Goal: Task Accomplishment & Management: Manage account settings

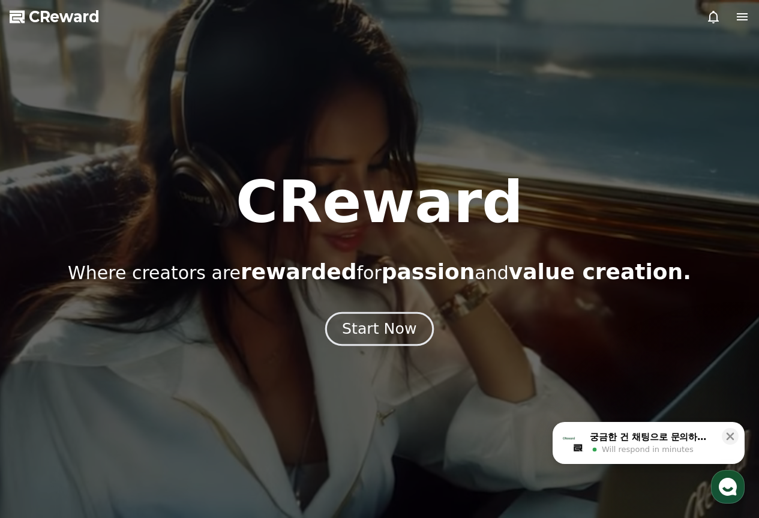
click at [403, 321] on div "Start Now" at bounding box center [379, 329] width 74 height 20
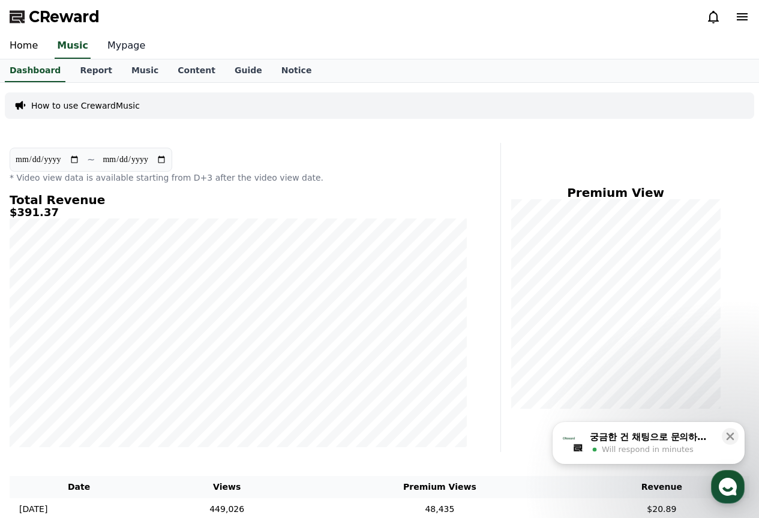
click at [127, 49] on link "Mypage" at bounding box center [126, 46] width 57 height 25
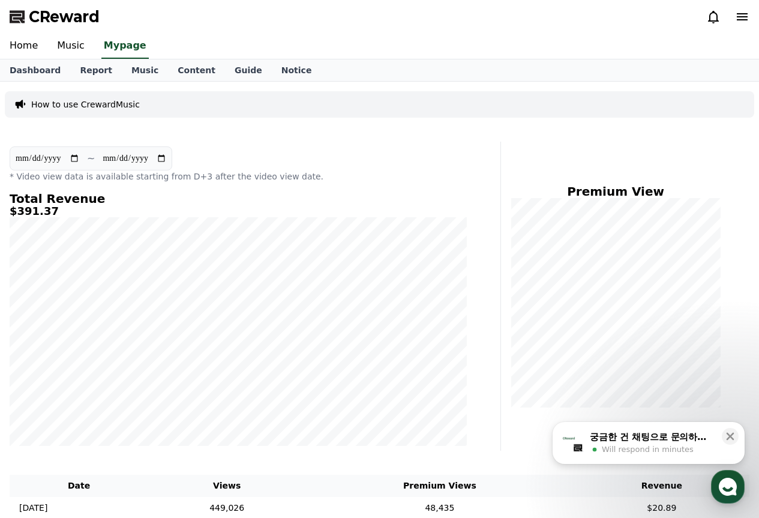
select select "**********"
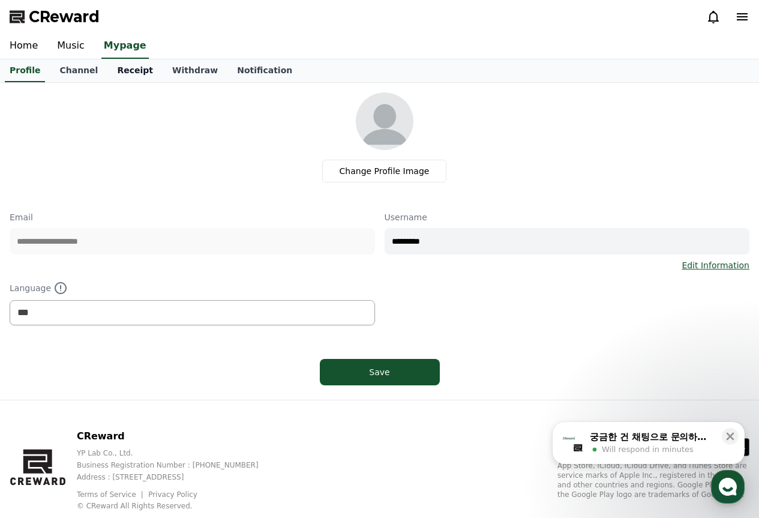
click at [122, 60] on link "Receipt" at bounding box center [134, 70] width 55 height 23
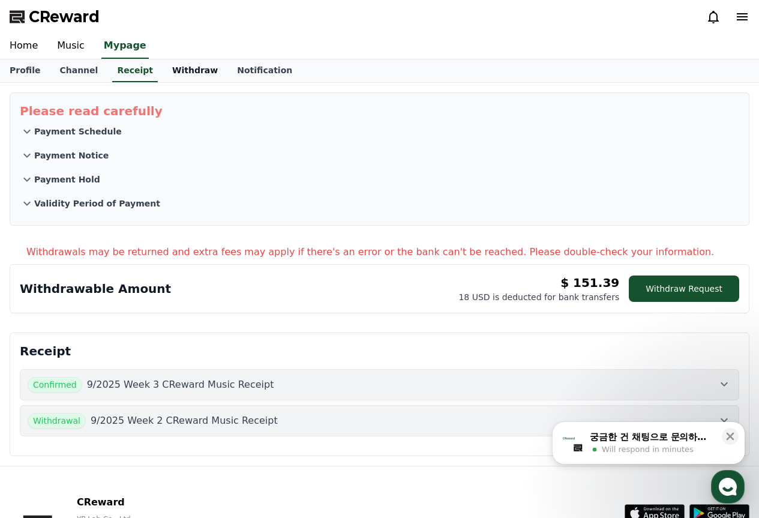
click at [164, 73] on link "Withdraw" at bounding box center [195, 70] width 65 height 23
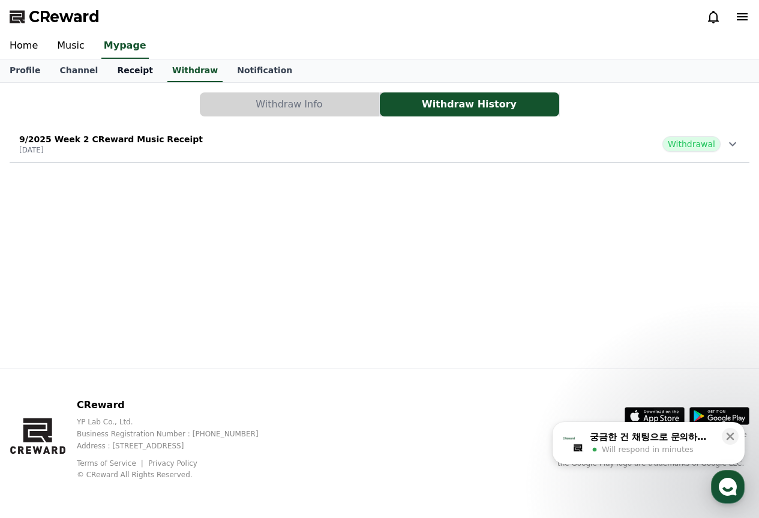
click at [127, 72] on link "Receipt" at bounding box center [134, 70] width 55 height 23
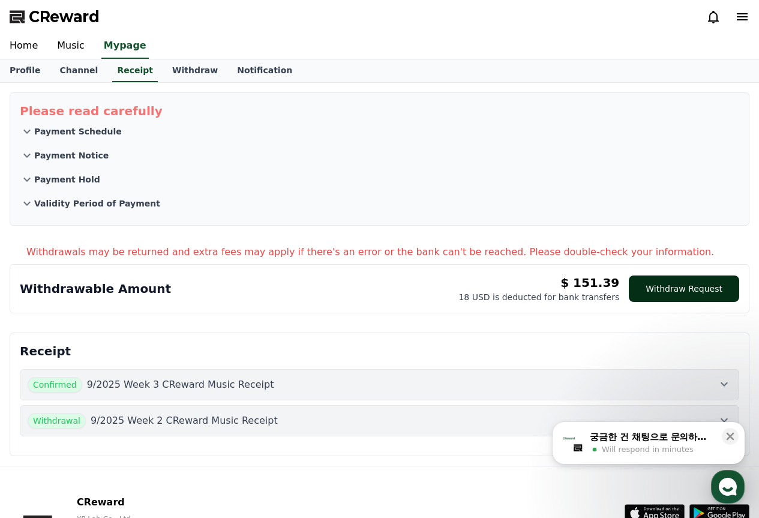
click at [694, 283] on button "Withdraw Request" at bounding box center [684, 288] width 110 height 26
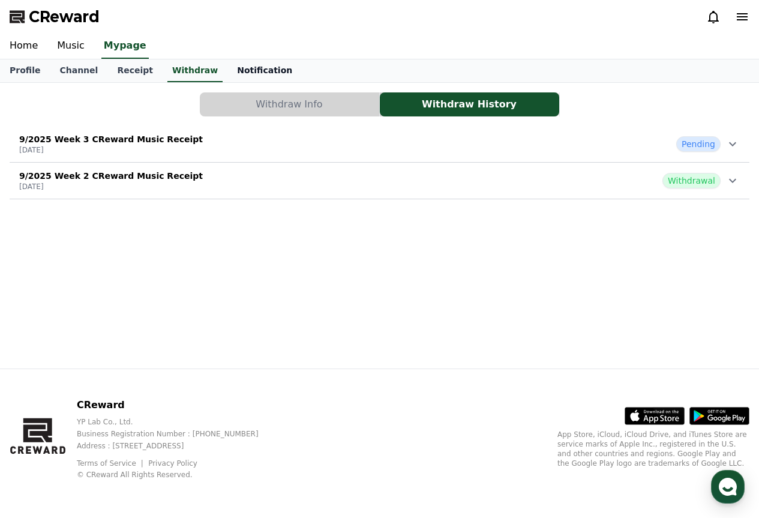
click at [228, 74] on link "Notification" at bounding box center [264, 70] width 74 height 23
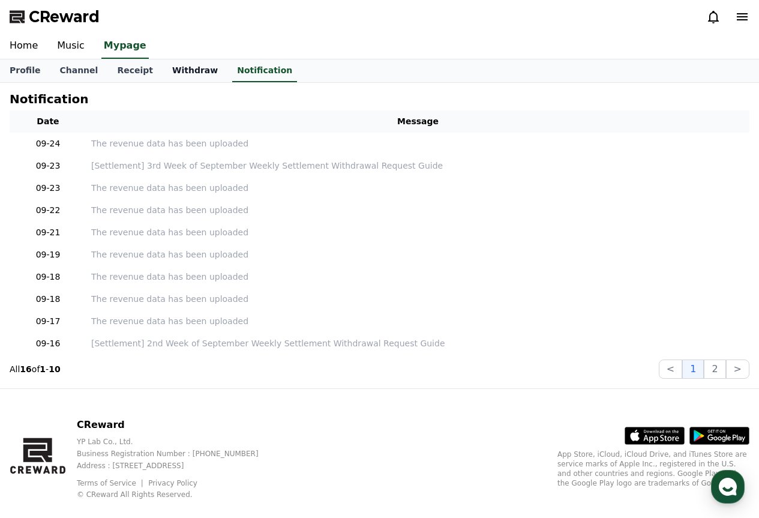
click at [181, 70] on link "Withdraw" at bounding box center [195, 70] width 65 height 23
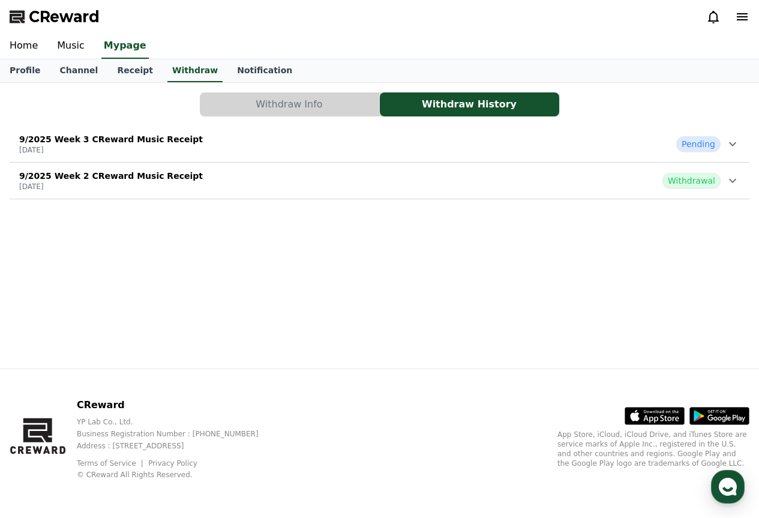
click at [368, 144] on div "9/2025 Week 3 CReward Music Receipt [DATE] Pending" at bounding box center [380, 143] width 740 height 31
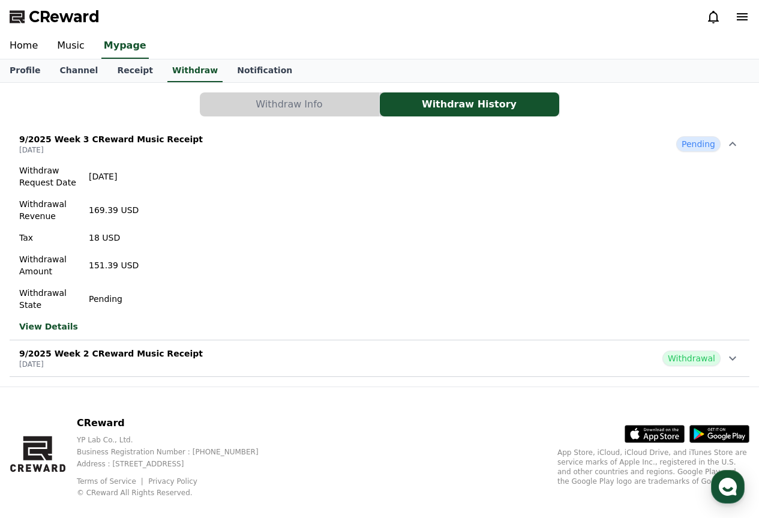
click at [45, 331] on div "Withdraw Request Date [DATE] Withdrawal Revenue 169.39 USD Tax 18 USD Withdrawa…" at bounding box center [79, 249] width 139 height 178
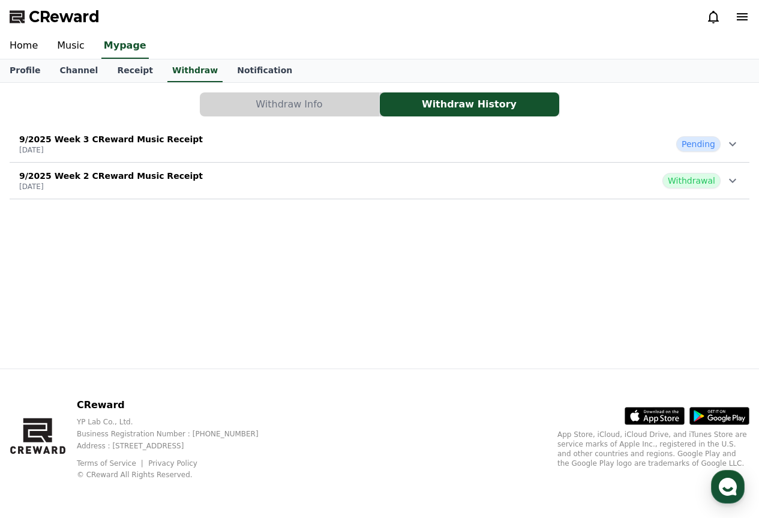
click at [587, 182] on div "9/2025 Week 2 CReward Music Receipt [DATE] Withdrawal" at bounding box center [380, 180] width 740 height 31
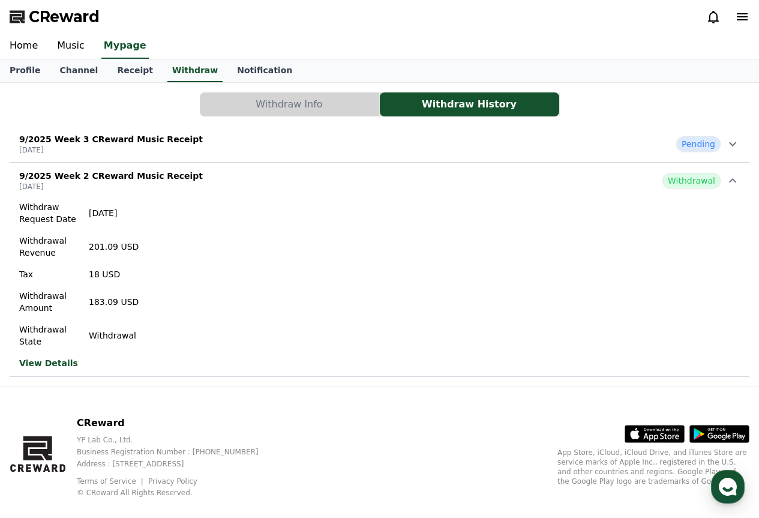
click at [44, 17] on span "CReward" at bounding box center [64, 16] width 71 height 19
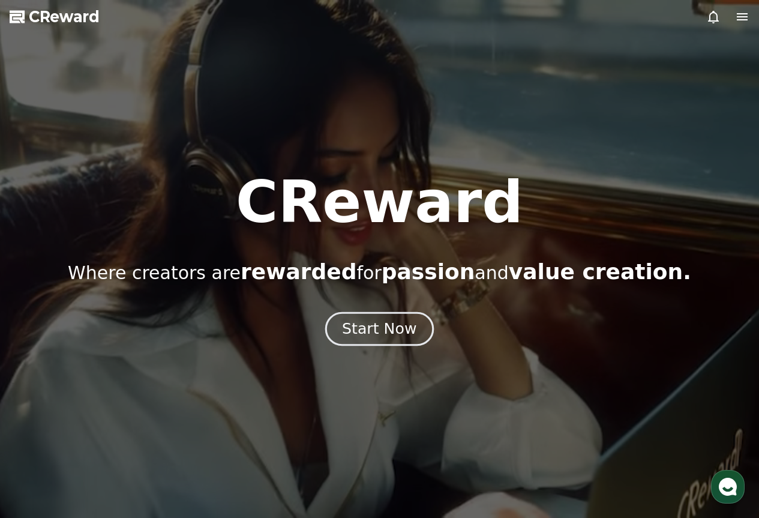
click at [399, 319] on button "Start Now" at bounding box center [379, 329] width 109 height 34
